Goal: Task Accomplishment & Management: Use online tool/utility

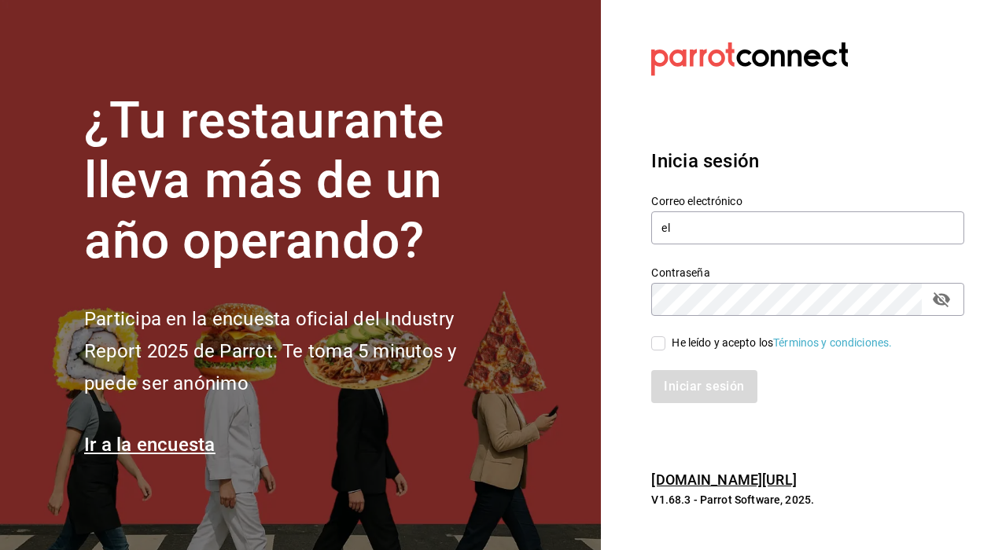
type input "e"
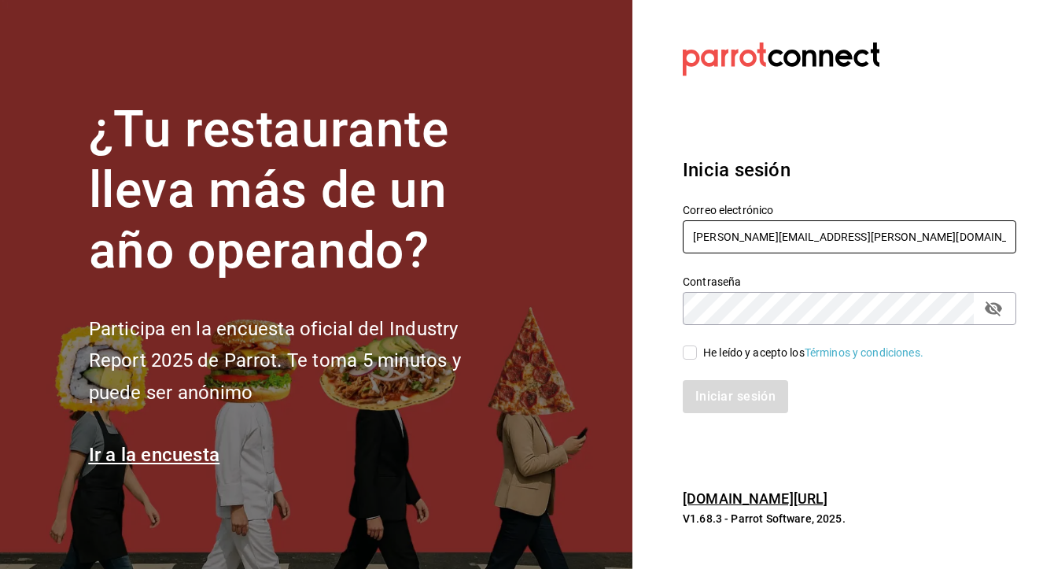
type input "[PERSON_NAME][EMAIL_ADDRESS][PERSON_NAME][DOMAIN_NAME]"
click at [694, 356] on input "He leído y acepto los Términos y condiciones." at bounding box center [690, 352] width 14 height 14
checkbox input "true"
click at [729, 399] on button "Iniciar sesión" at bounding box center [736, 396] width 107 height 33
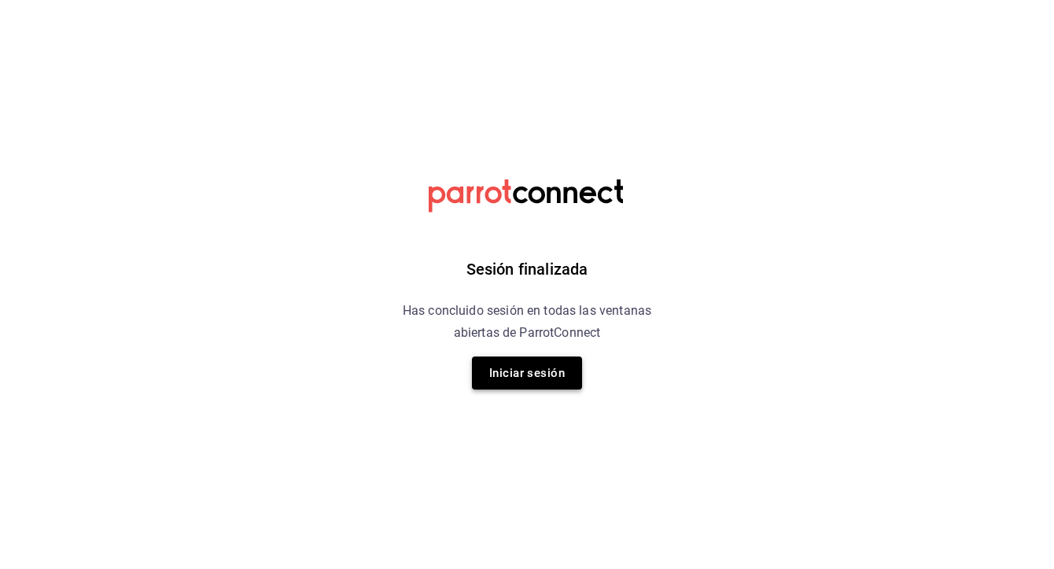
click at [550, 370] on button "Iniciar sesión" at bounding box center [527, 372] width 110 height 33
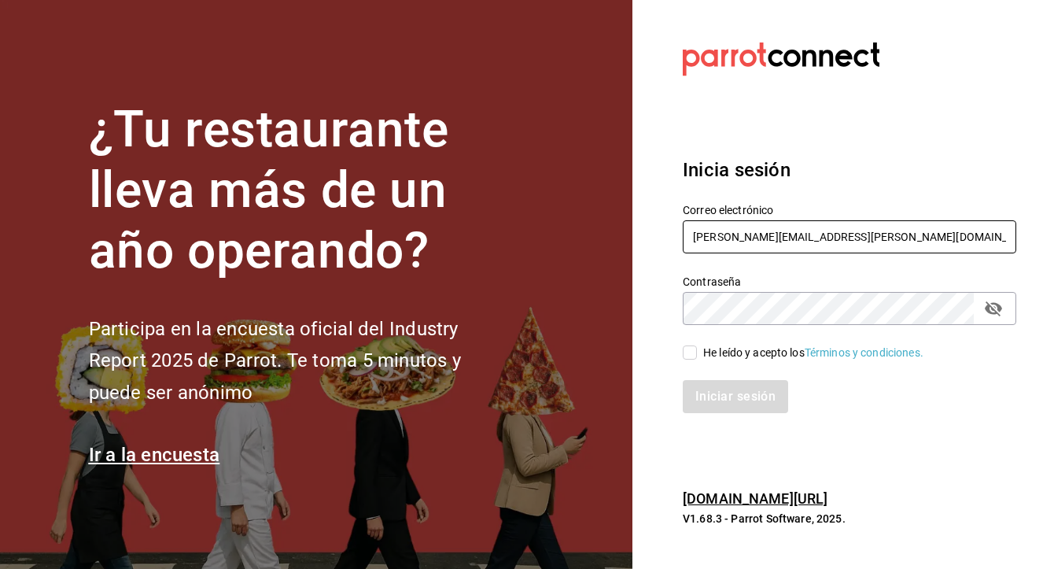
type input "ely.mendoza@grupocosteno.com"
click at [690, 355] on input "He leído y acepto los Términos y condiciones." at bounding box center [690, 352] width 14 height 14
checkbox input "true"
click at [742, 406] on button "Iniciar sesión" at bounding box center [736, 396] width 107 height 33
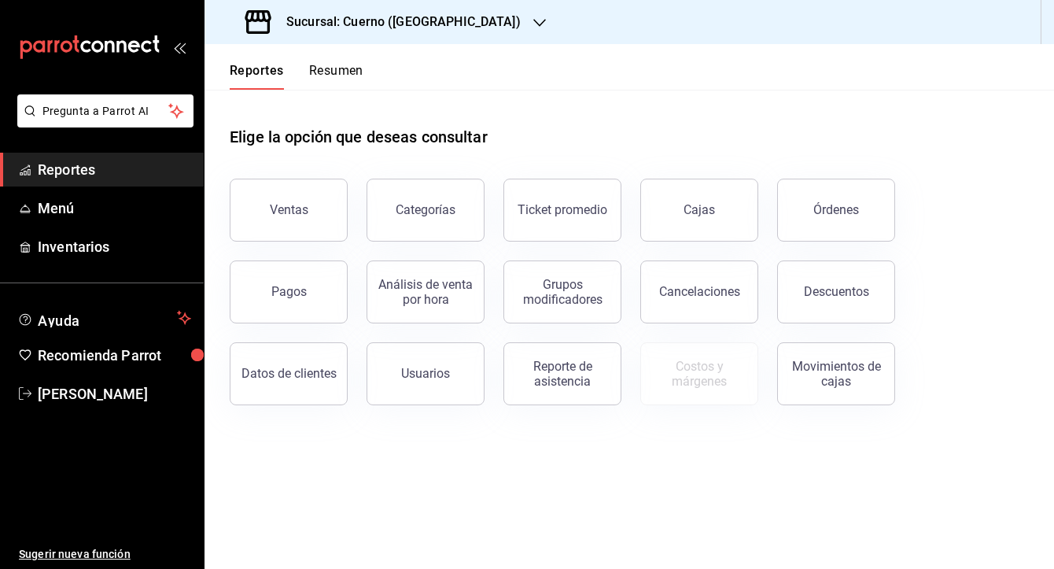
click at [333, 21] on h3 "Sucursal: Cuerno ([GEOGRAPHIC_DATA])" at bounding box center [397, 22] width 247 height 19
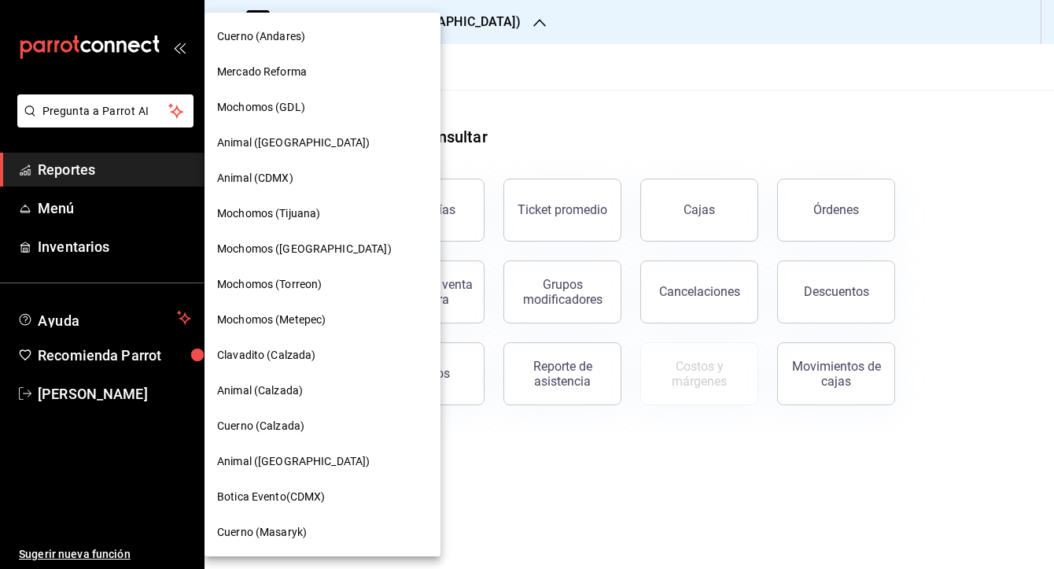
click at [276, 426] on span "Cuerno (Calzada)" at bounding box center [260, 426] width 87 height 17
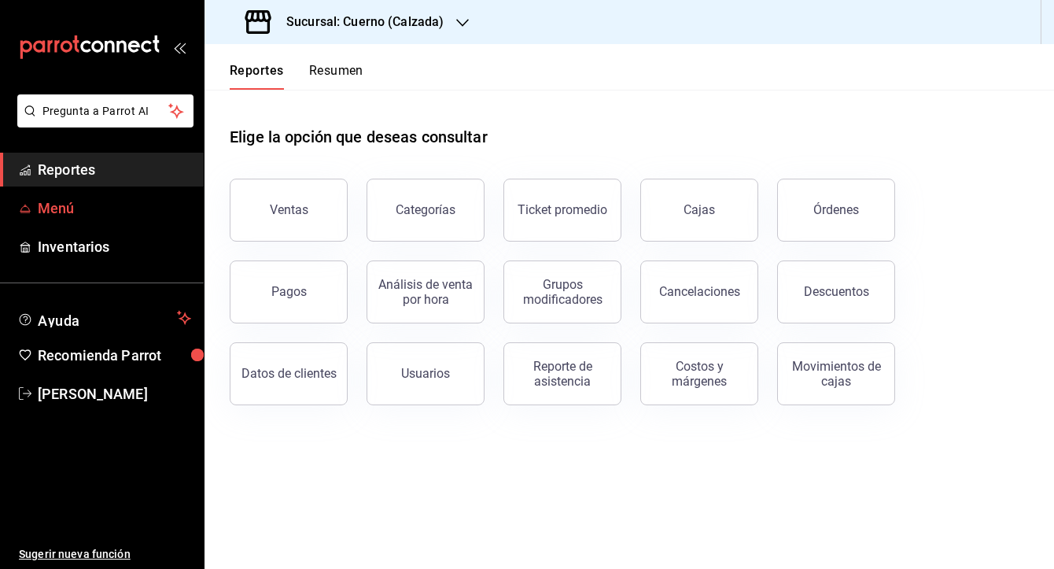
click at [94, 198] on span "Menú" at bounding box center [114, 207] width 153 height 21
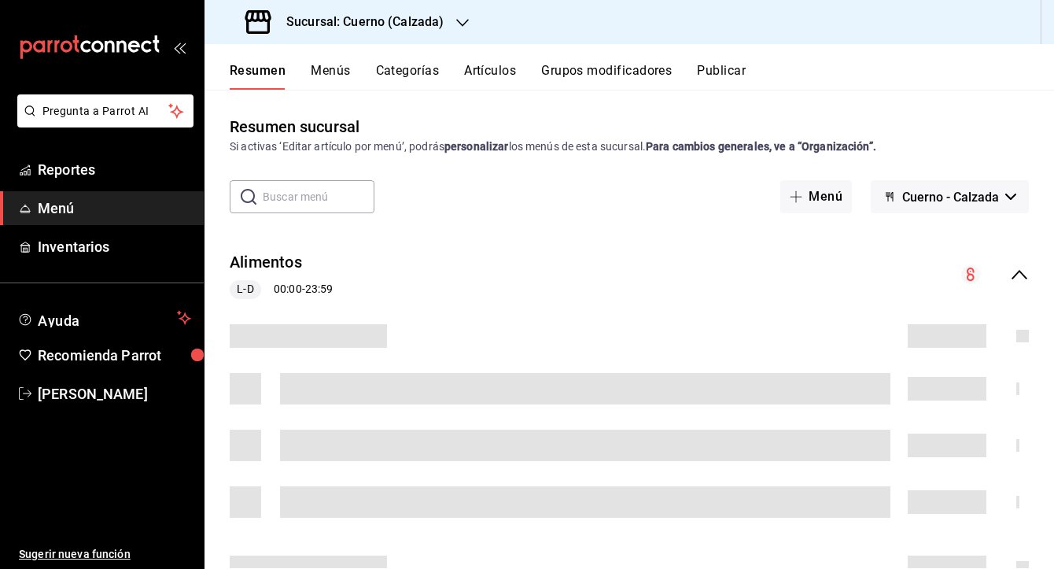
click at [488, 73] on button "Artículos" at bounding box center [490, 76] width 52 height 27
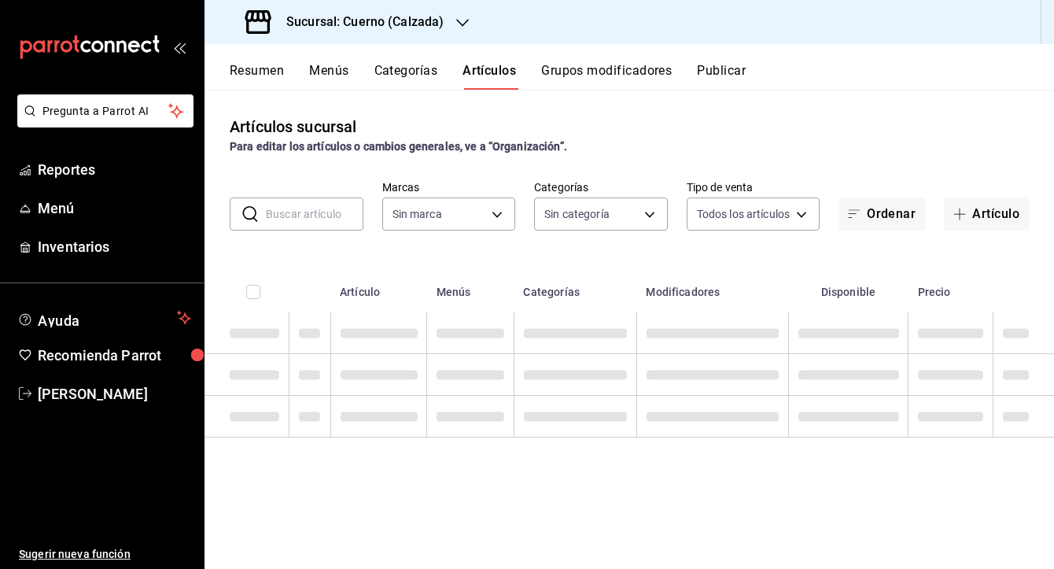
click at [339, 204] on input "text" at bounding box center [315, 213] width 98 height 31
type input "pastel"
type input "b7ae777b-2dfc-42e0-9650-6cefdf37a424,c000f1c0-fb9f-4016-8e6a-f0d1e83e893d"
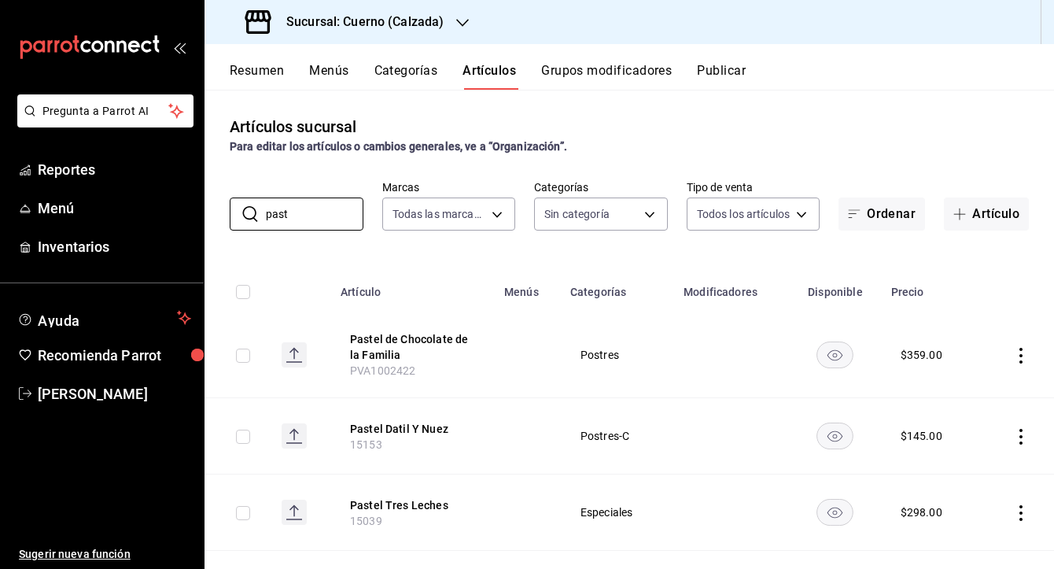
type input "past"
drag, startPoint x: 414, startPoint y: 370, endPoint x: 349, endPoint y: 368, distance: 65.3
click at [349, 368] on th "Pastel de Chocolate de la Familia PVA1002422" at bounding box center [413, 355] width 164 height 86
copy span "PVA1002422"
